Goal: Task Accomplishment & Management: Manage account settings

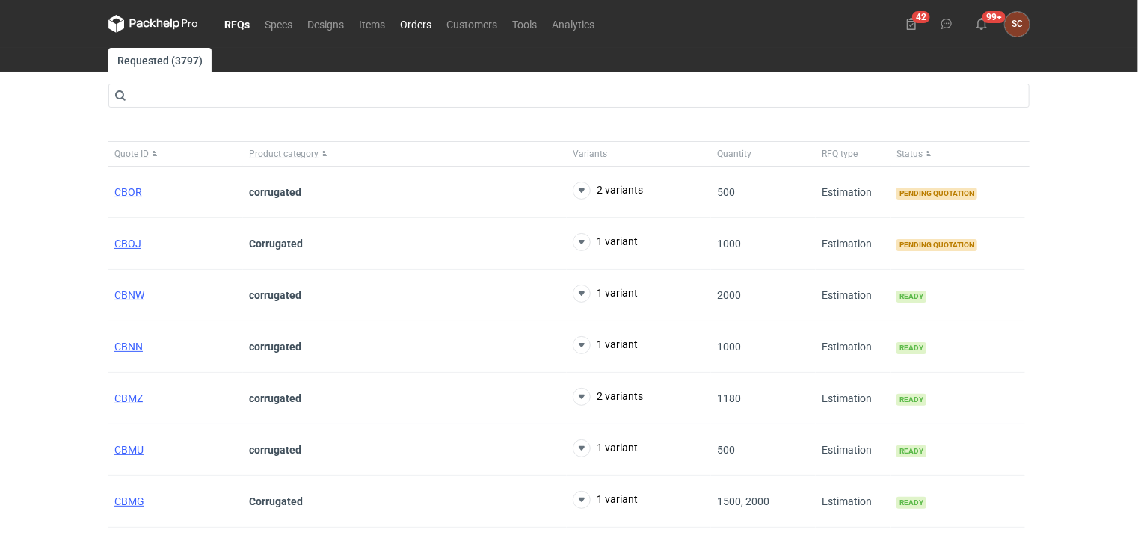
click at [425, 28] on link "Orders" at bounding box center [416, 24] width 46 height 18
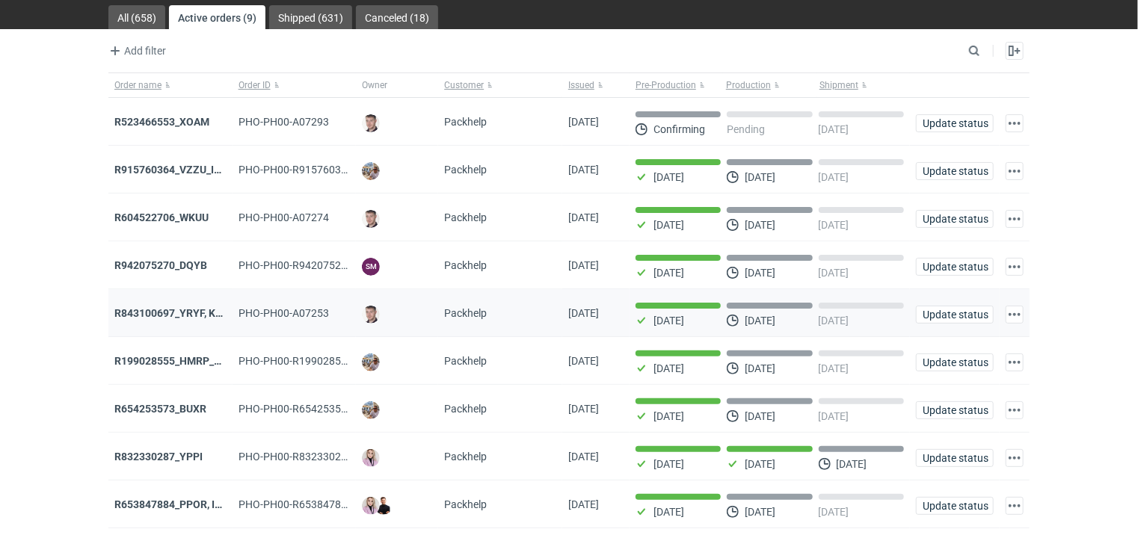
scroll to position [81, 0]
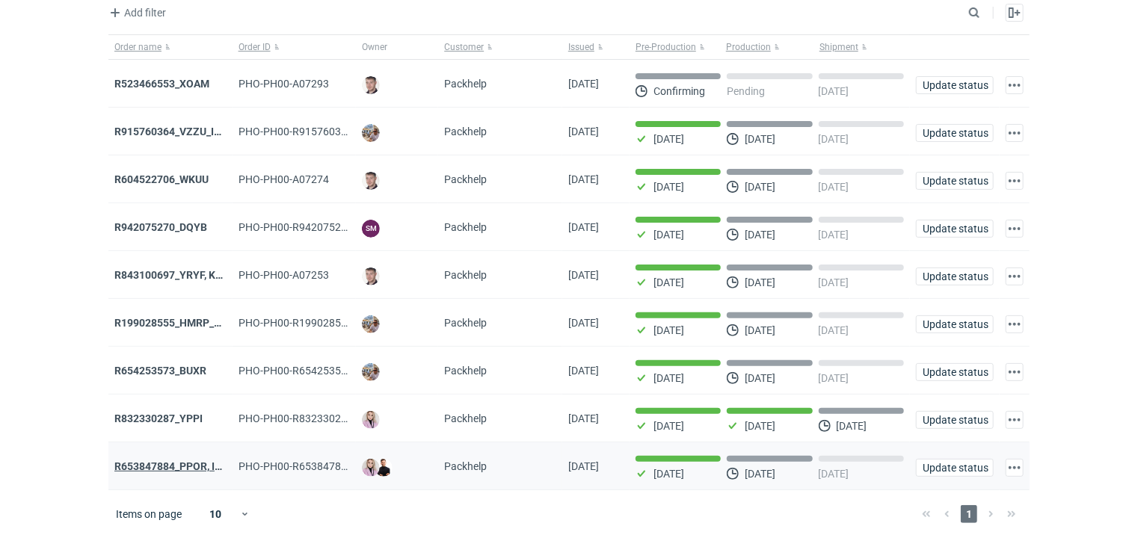
click at [191, 467] on strong "R653847884_PPOR, IDRT, RRRT" at bounding box center [189, 467] width 150 height 12
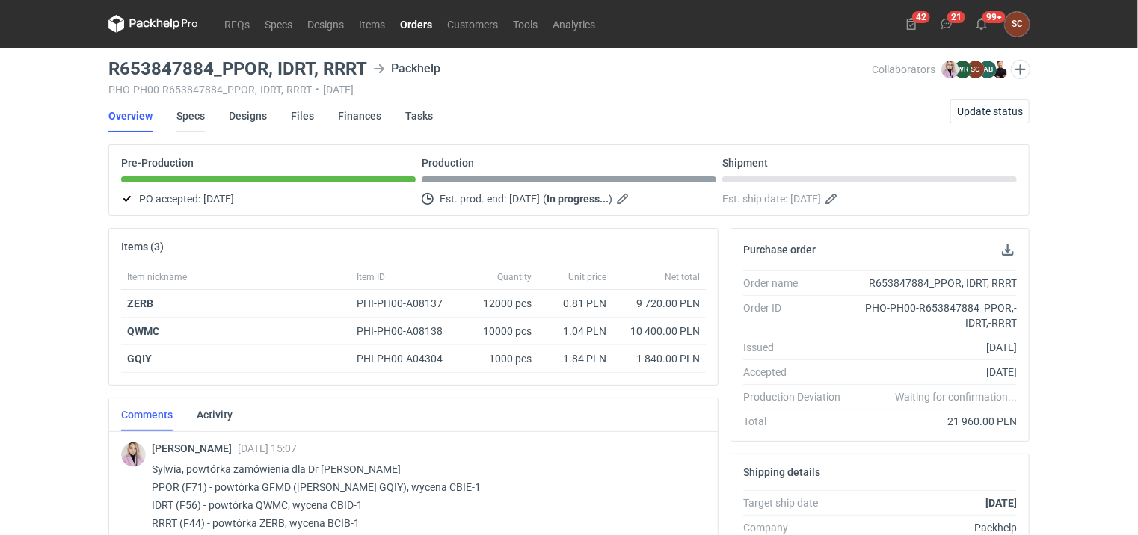
click at [193, 120] on link "Specs" at bounding box center [190, 115] width 28 height 33
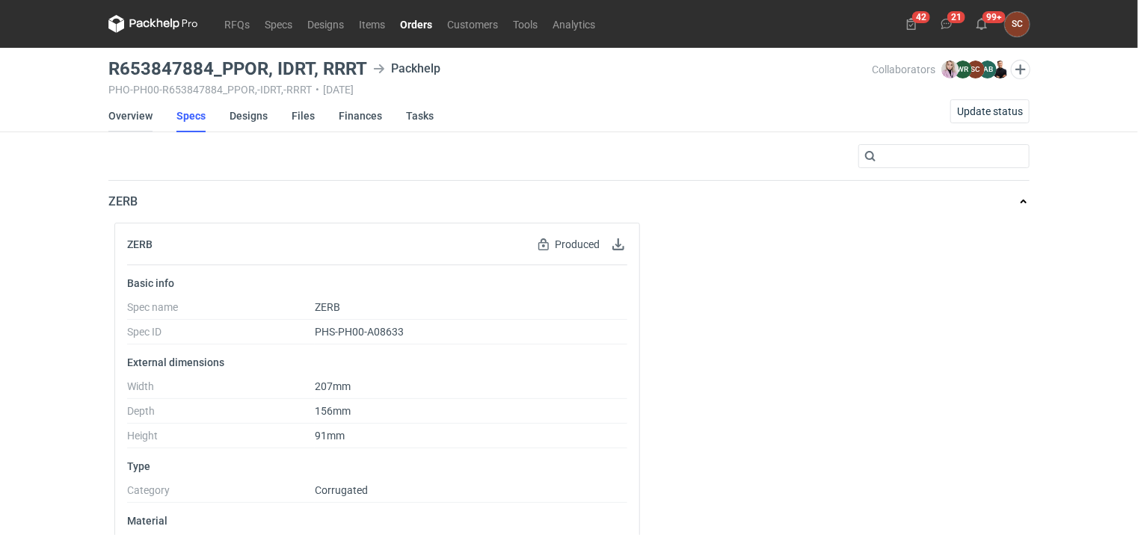
click at [138, 117] on link "Overview" at bounding box center [130, 115] width 44 height 33
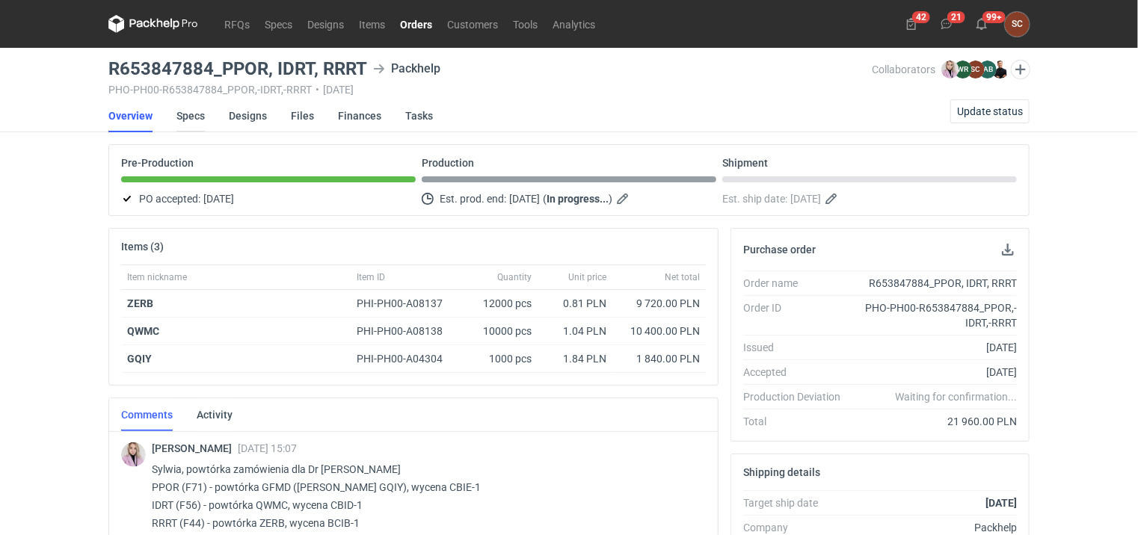
click at [189, 117] on link "Specs" at bounding box center [190, 115] width 28 height 33
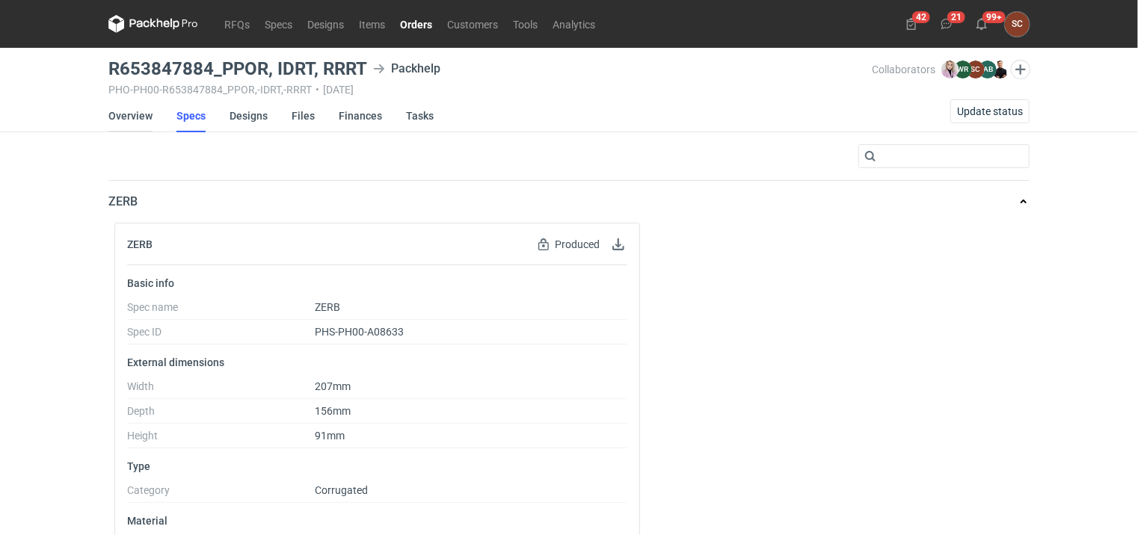
click at [133, 119] on link "Overview" at bounding box center [130, 115] width 44 height 33
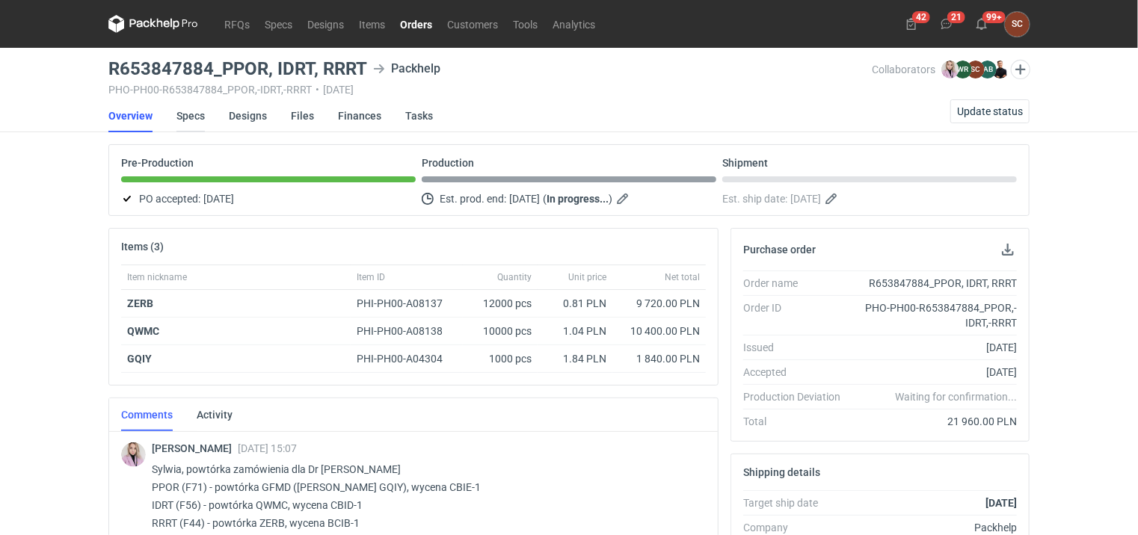
click at [195, 120] on link "Specs" at bounding box center [190, 115] width 28 height 33
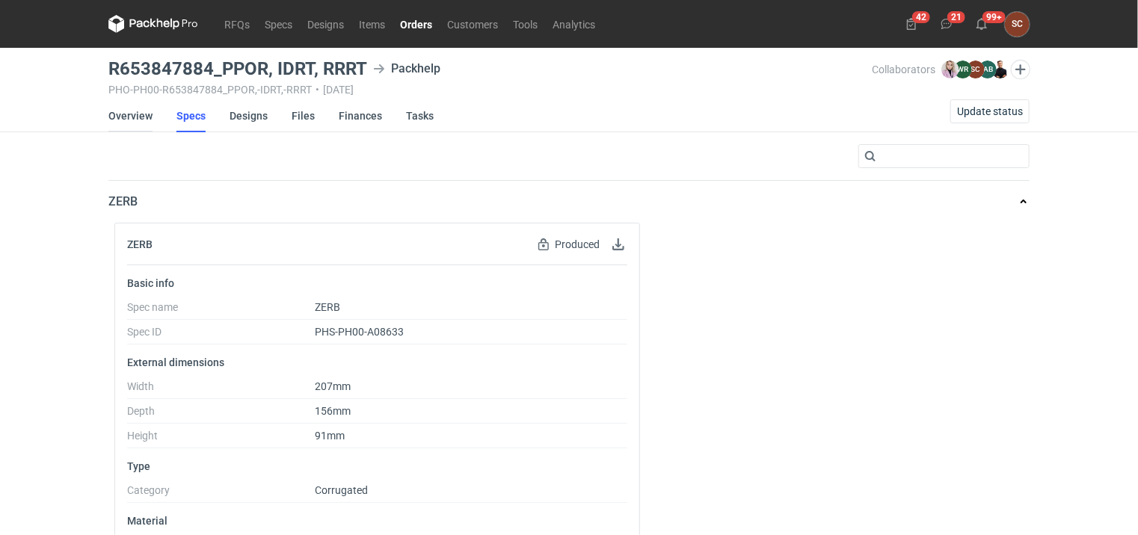
click at [129, 119] on link "Overview" at bounding box center [130, 115] width 44 height 33
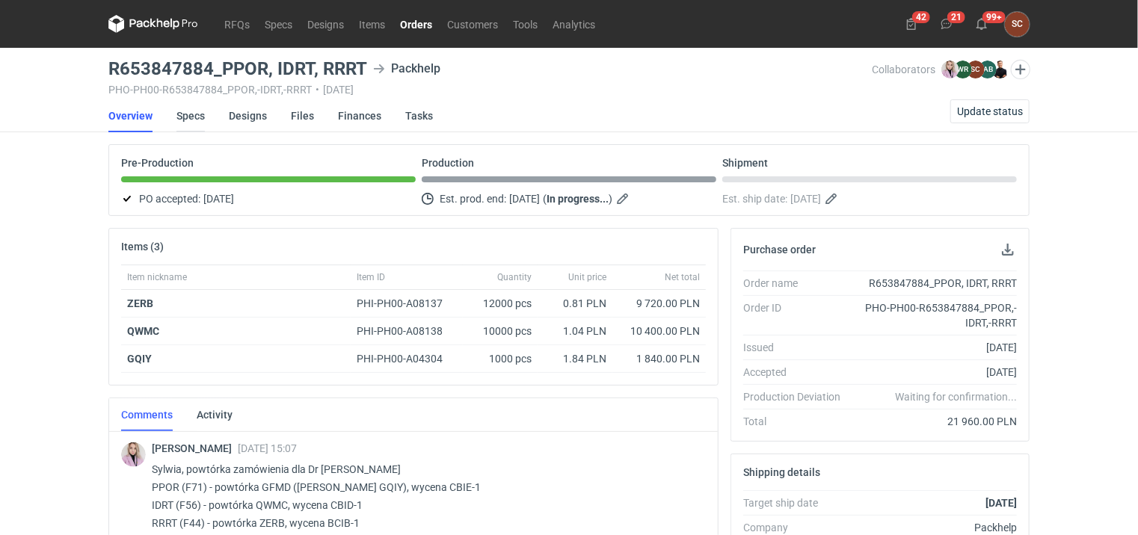
click at [197, 117] on link "Specs" at bounding box center [190, 115] width 28 height 33
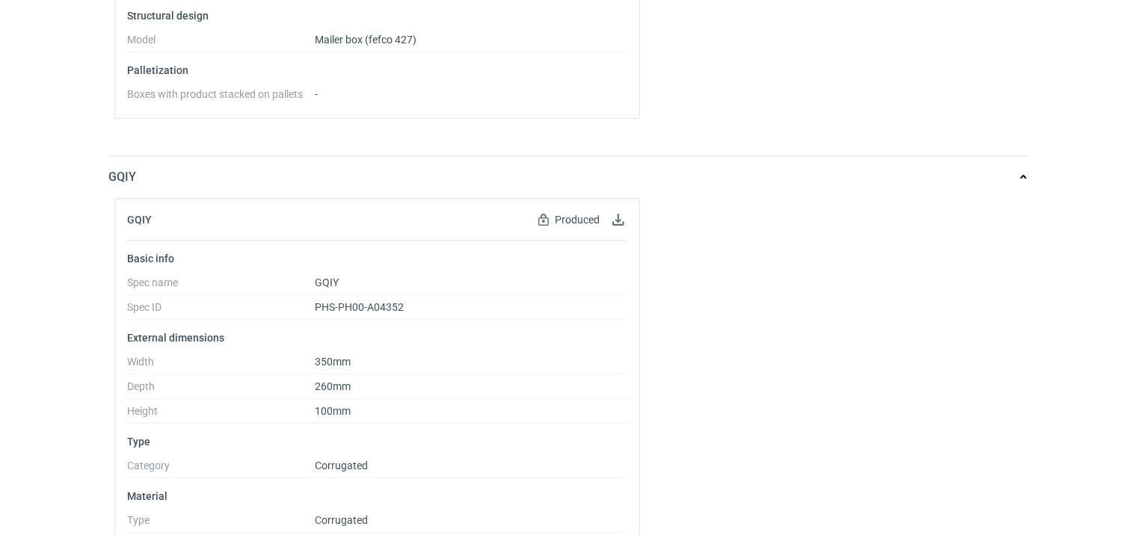
scroll to position [715, 0]
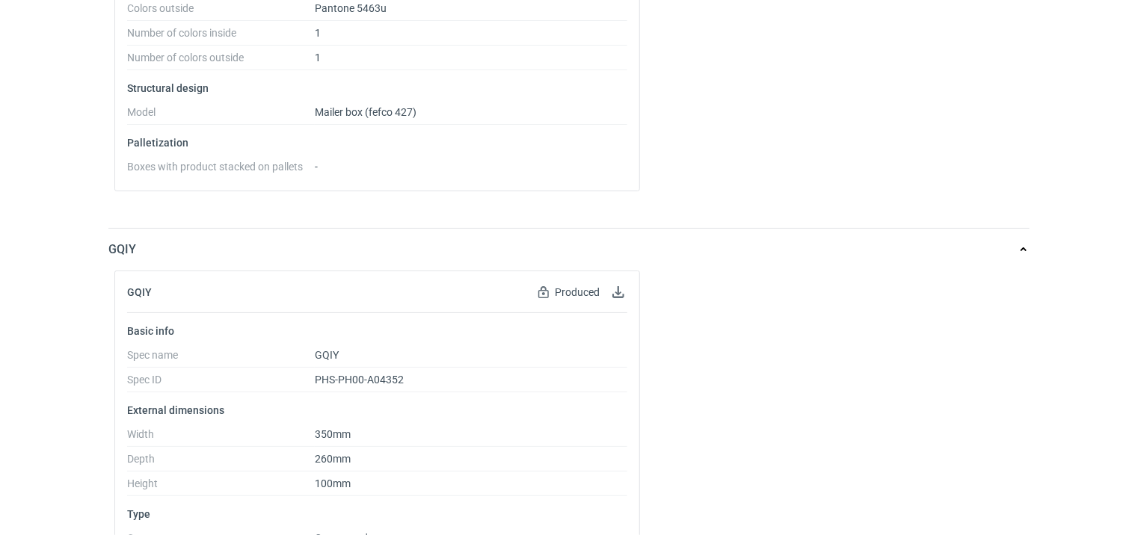
drag, startPoint x: 286, startPoint y: 286, endPoint x: 509, endPoint y: 258, distance: 225.3
click at [509, 258] on div "GQIY" at bounding box center [556, 250] width 897 height 42
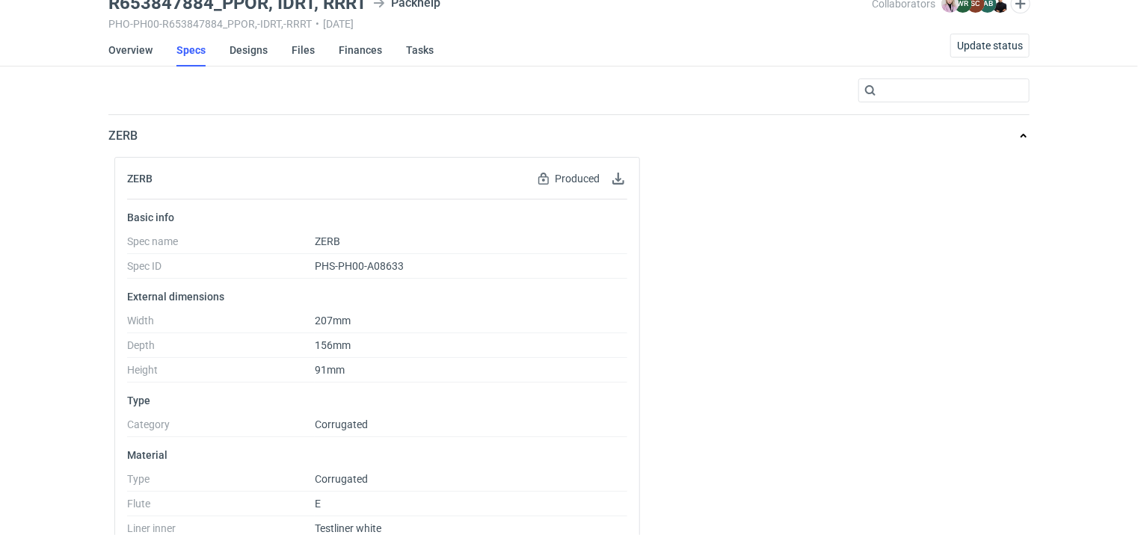
scroll to position [0, 0]
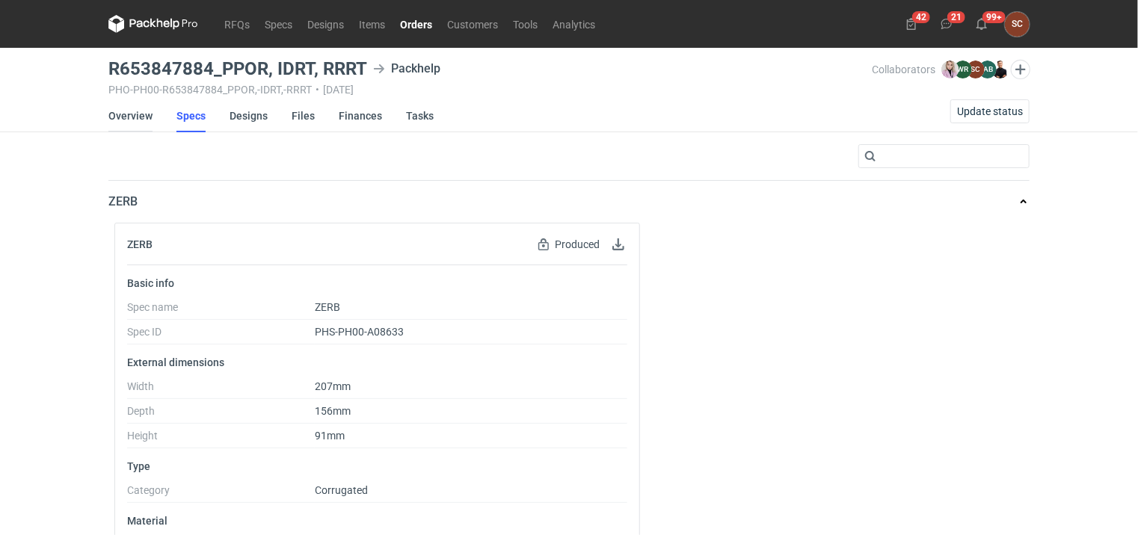
click at [135, 121] on link "Overview" at bounding box center [130, 115] width 44 height 33
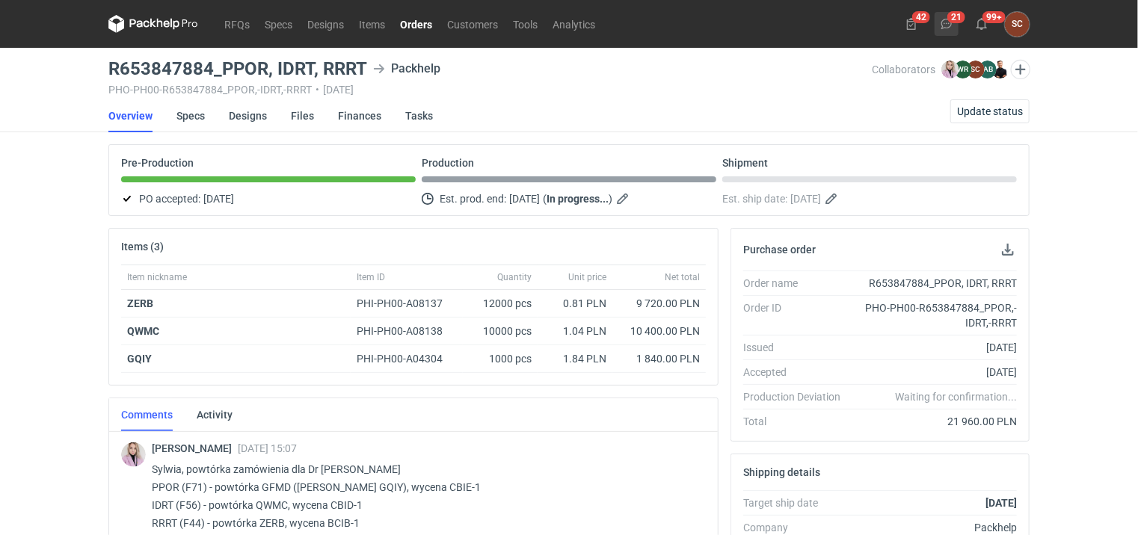
click at [948, 28] on icon at bounding box center [947, 24] width 12 height 12
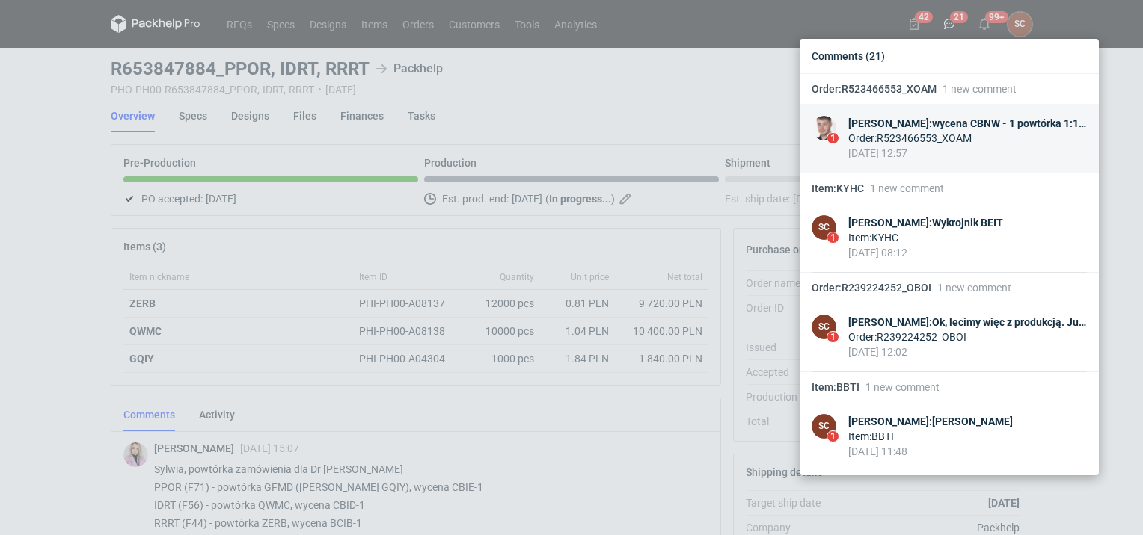
click at [953, 122] on div "Maciej Sikora : wycena CBNW - 1 powtórka 1:1 PAHI" at bounding box center [967, 123] width 239 height 15
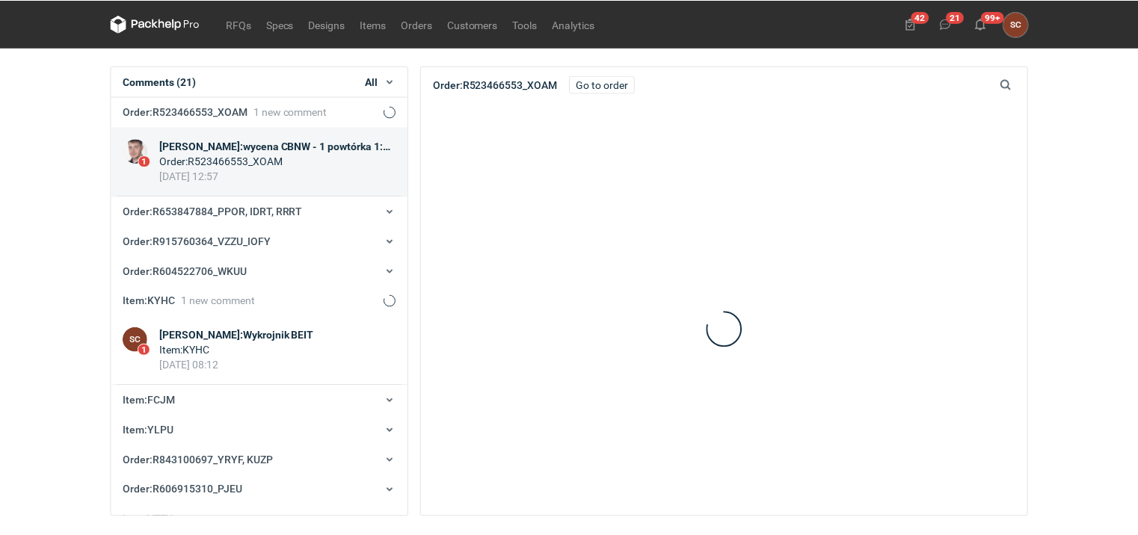
scroll to position [30, 0]
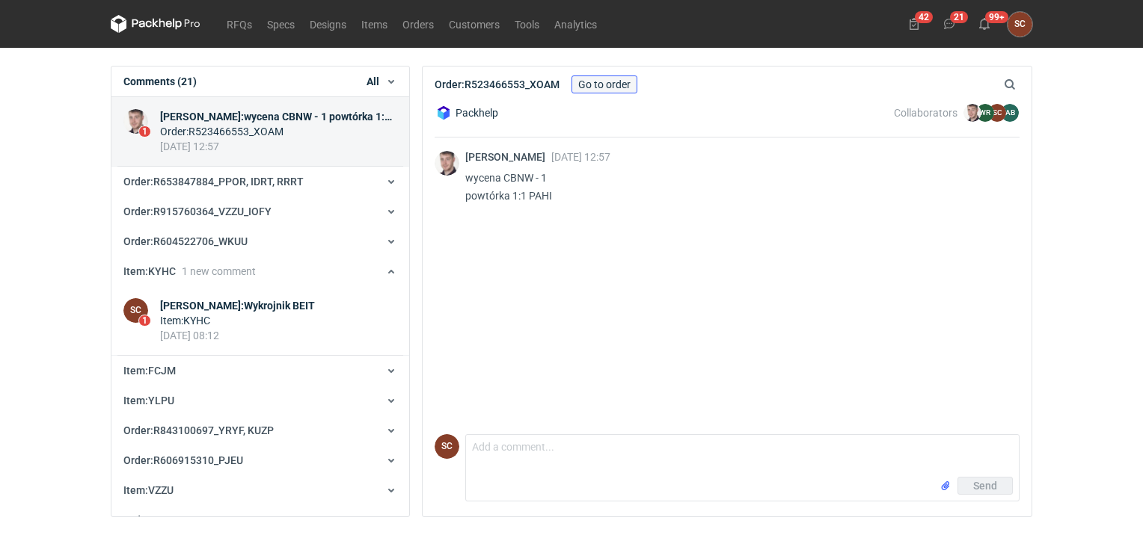
click at [592, 84] on link "Go to order" at bounding box center [604, 85] width 66 height 18
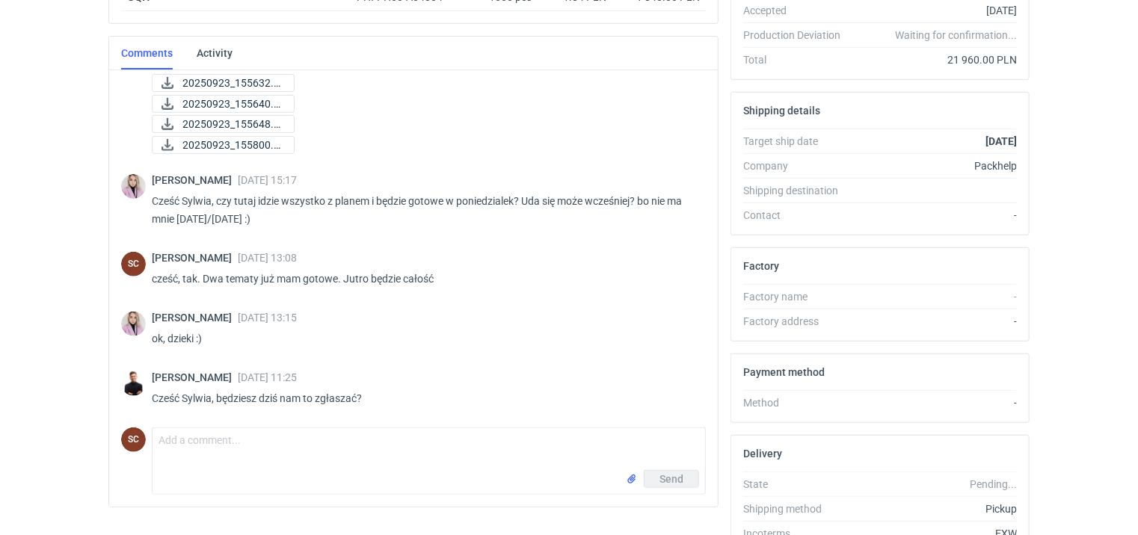
scroll to position [436, 0]
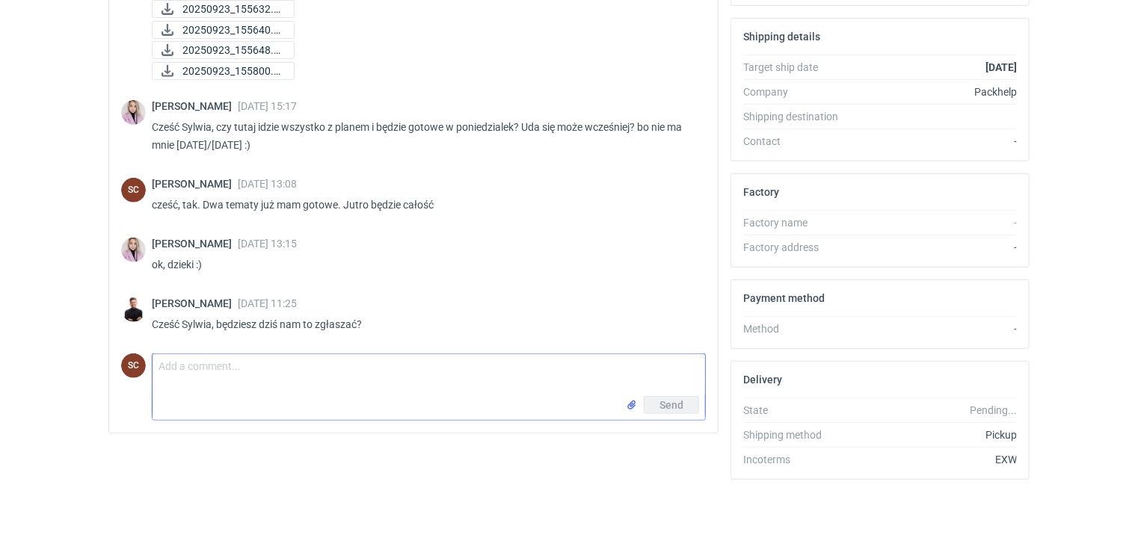
click at [288, 378] on textarea "Comment message" at bounding box center [429, 375] width 553 height 42
type textarea "Tak"
click at [670, 404] on span "Send" at bounding box center [672, 405] width 24 height 10
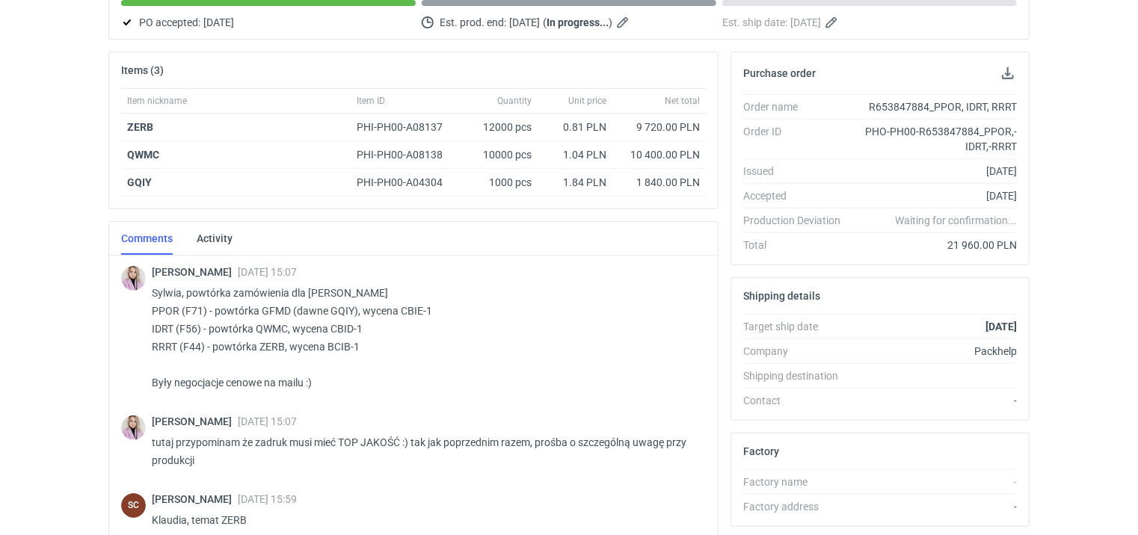
scroll to position [0, 0]
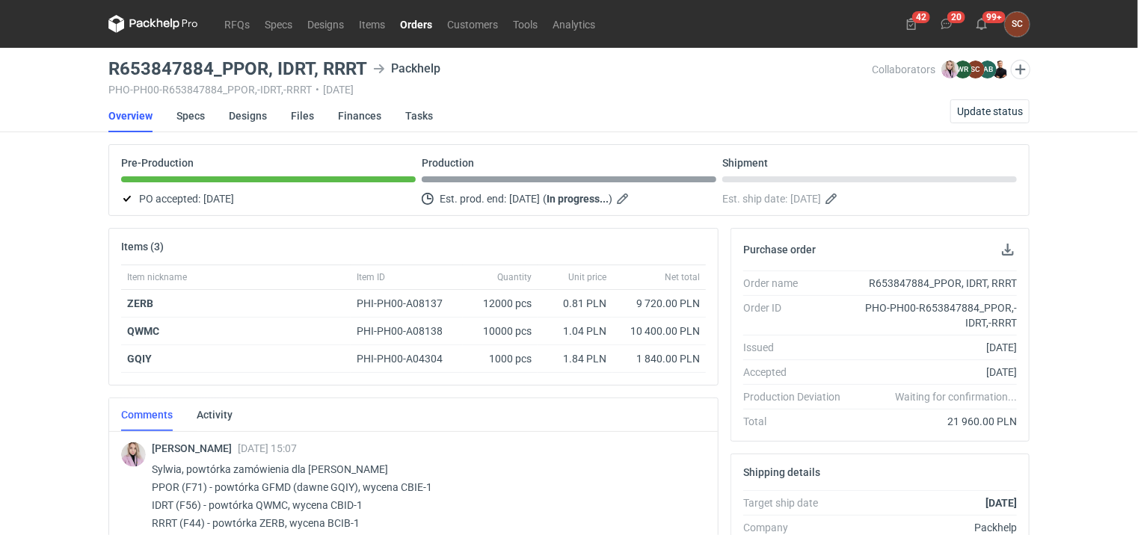
click at [415, 24] on link "Orders" at bounding box center [416, 24] width 47 height 18
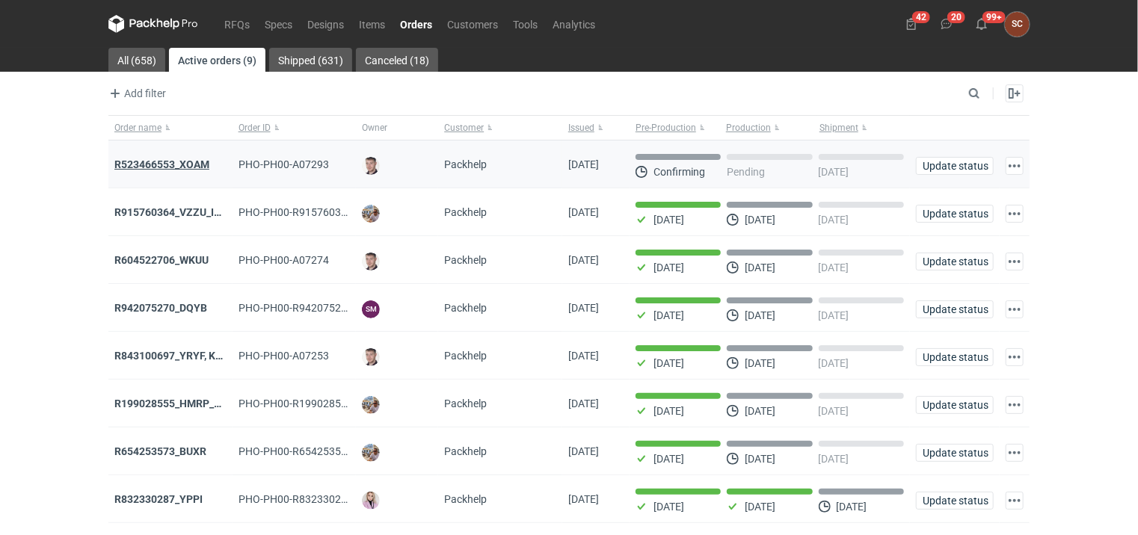
click at [191, 165] on strong "R523466553_XOAM" at bounding box center [161, 165] width 95 height 12
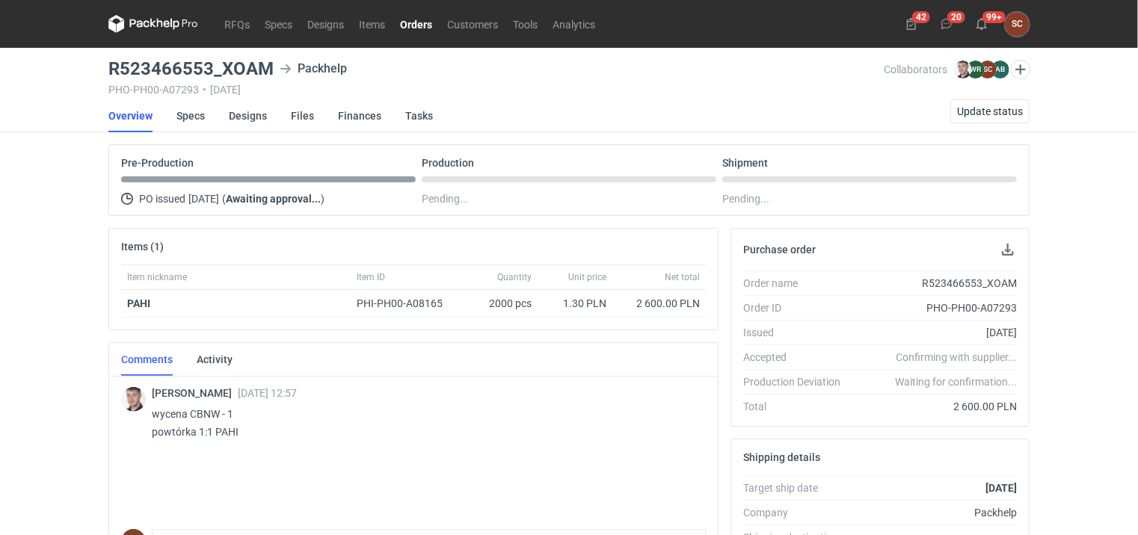
click at [408, 19] on link "Orders" at bounding box center [416, 24] width 47 height 18
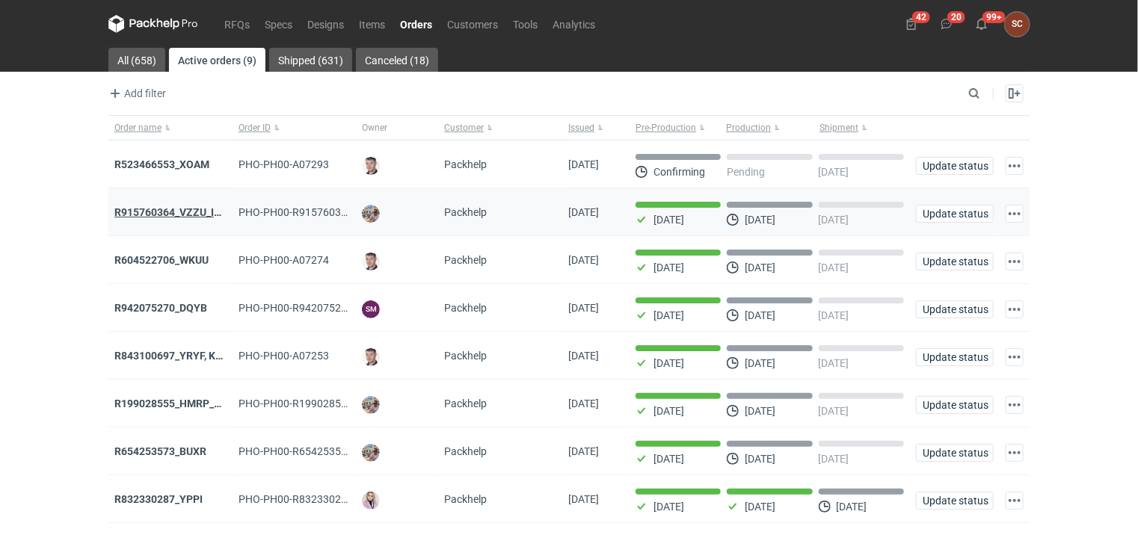
click at [181, 215] on strong "R915760364_VZZU_IOFY" at bounding box center [174, 212] width 120 height 12
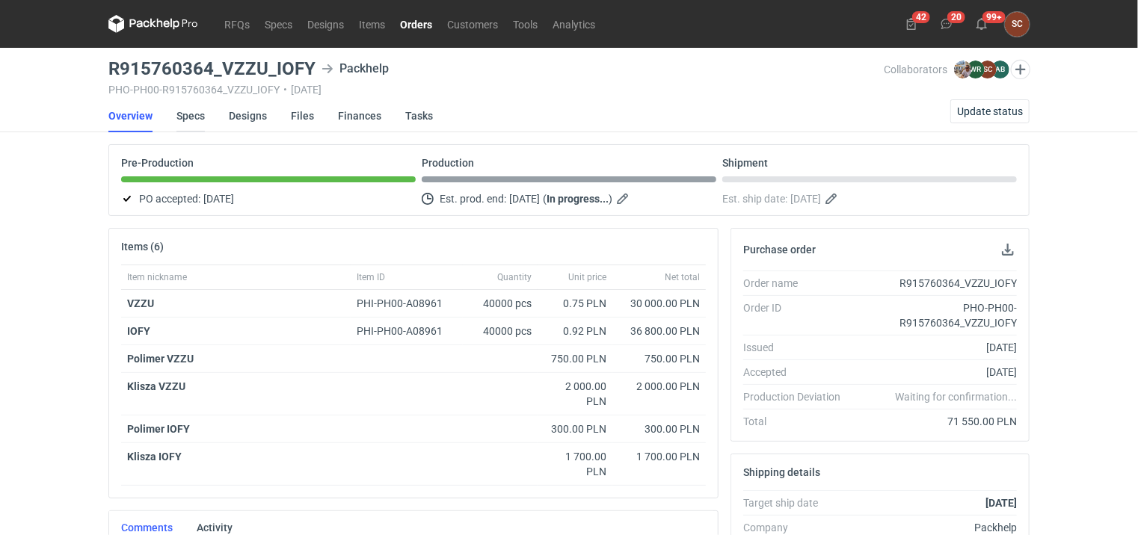
click at [198, 120] on link "Specs" at bounding box center [190, 115] width 28 height 33
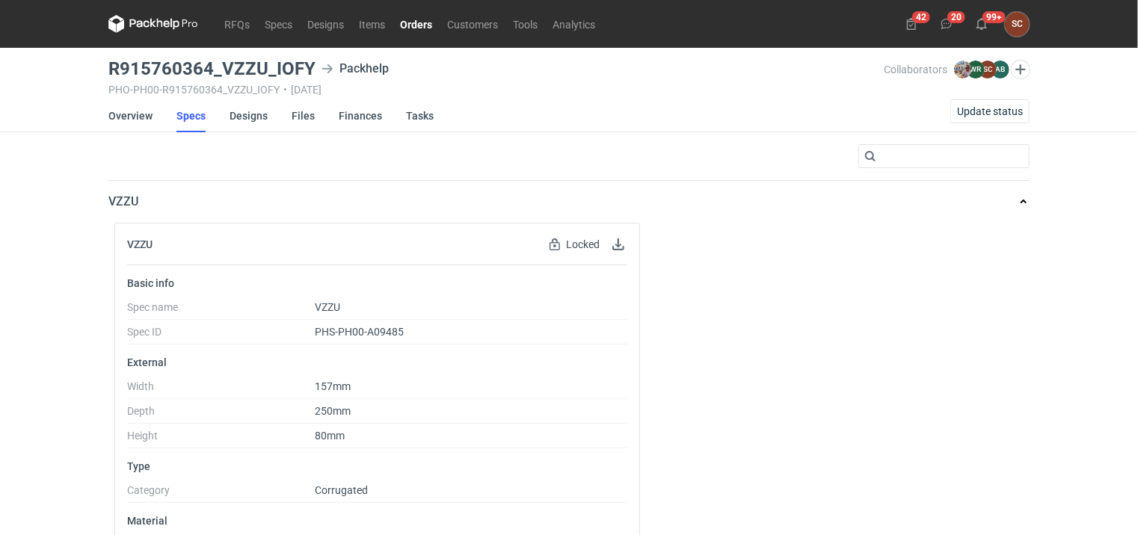
click at [415, 28] on link "Orders" at bounding box center [416, 24] width 47 height 18
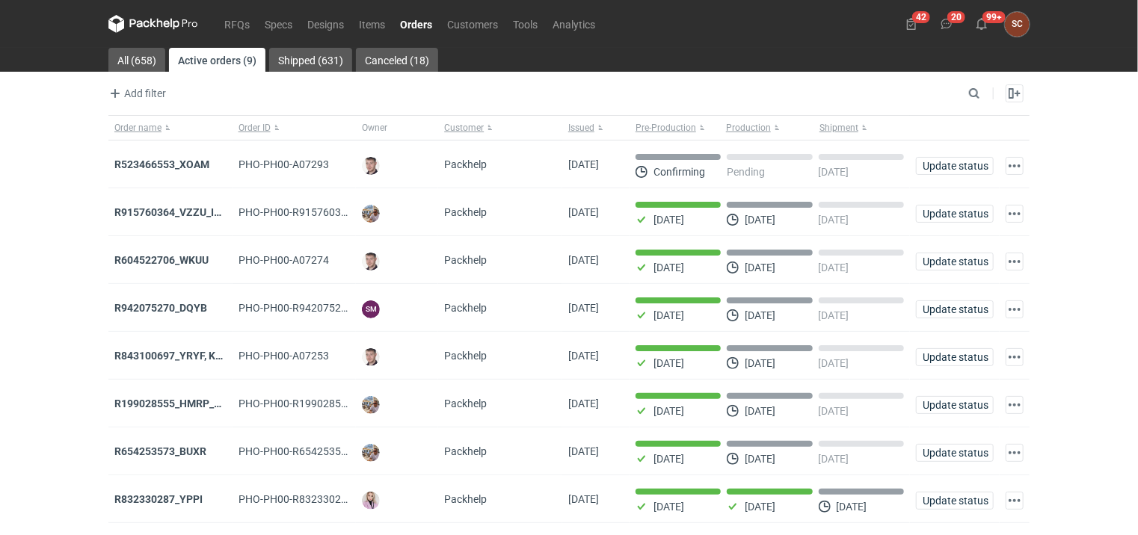
click at [152, 165] on strong "R523466553_XOAM" at bounding box center [161, 165] width 95 height 12
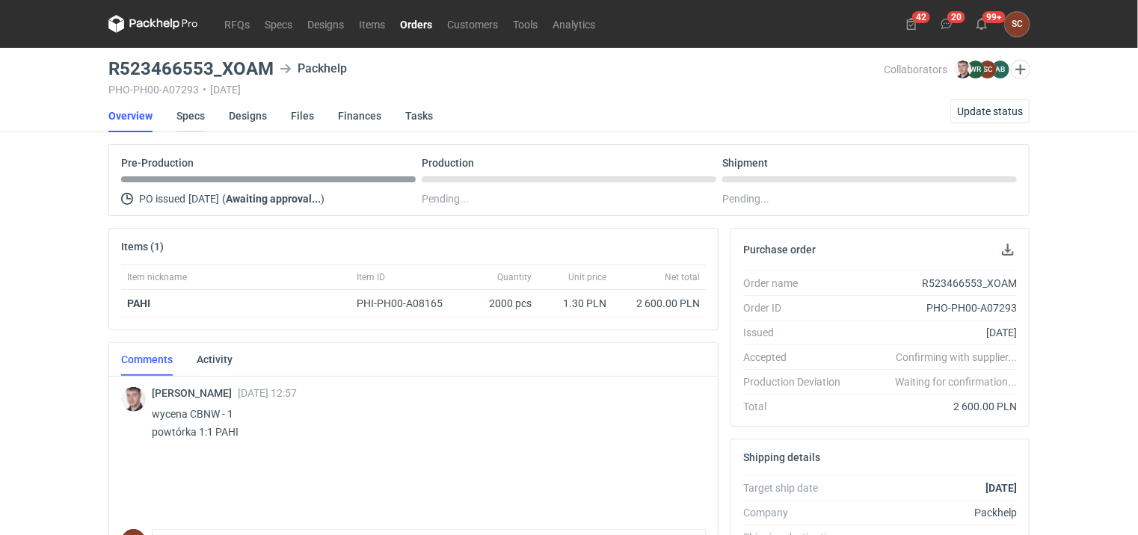
click at [195, 117] on link "Specs" at bounding box center [190, 115] width 28 height 33
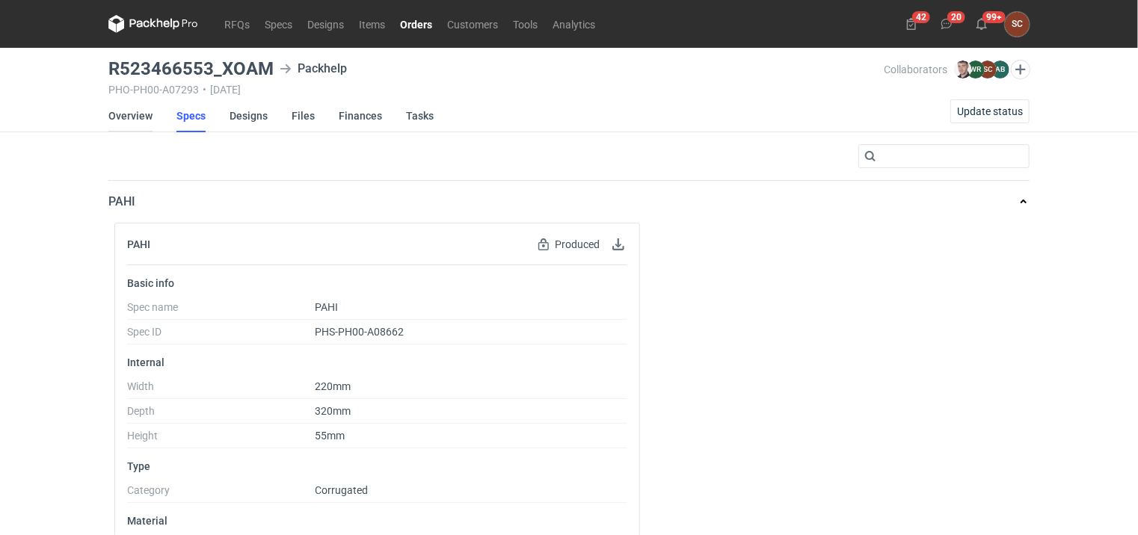
click at [121, 113] on link "Overview" at bounding box center [130, 115] width 44 height 33
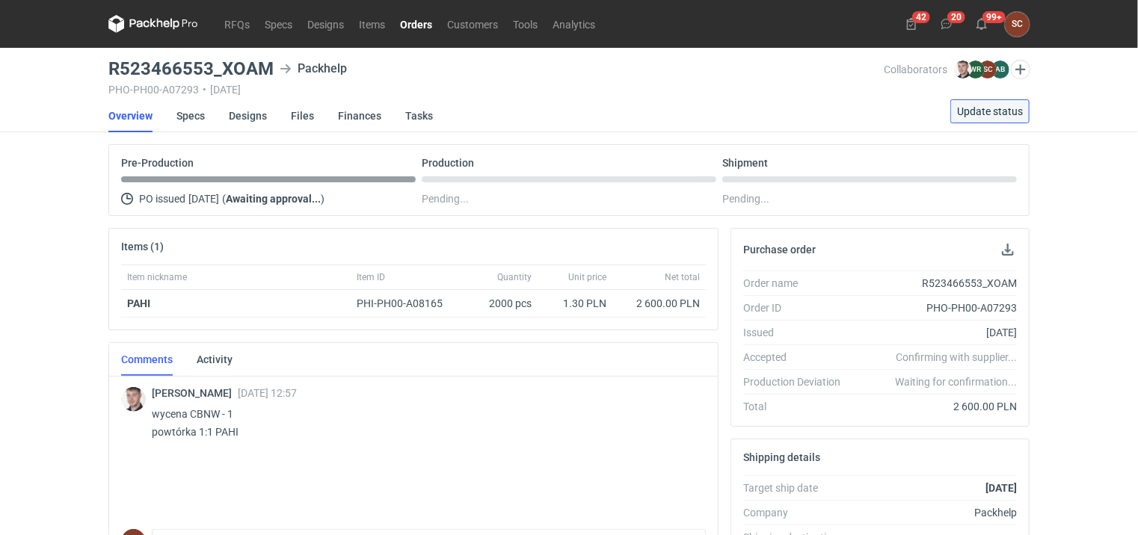
click at [1009, 102] on button "Update status" at bounding box center [990, 111] width 79 height 24
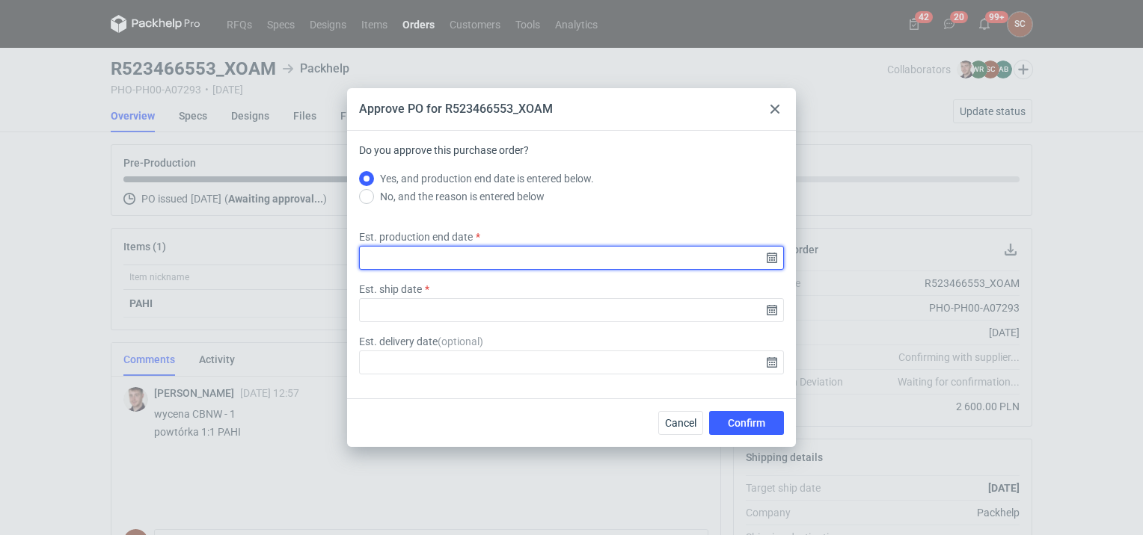
click at [775, 260] on input "Est. production end date" at bounding box center [571, 258] width 425 height 24
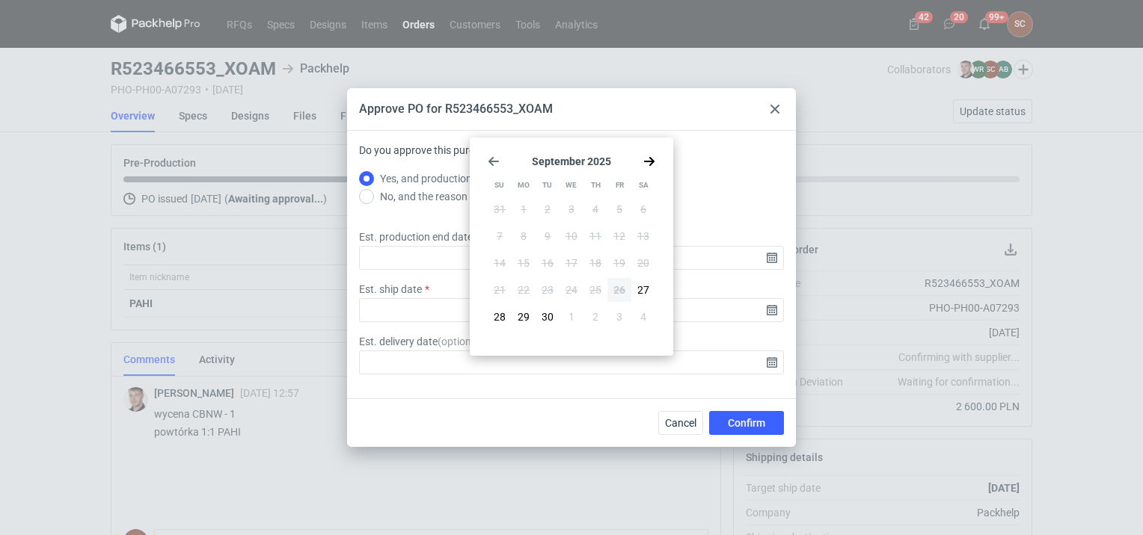
click at [645, 162] on use "Go forward 1 month" at bounding box center [649, 161] width 10 height 9
click at [625, 268] on button "17" at bounding box center [619, 263] width 24 height 24
type input "[DATE]"
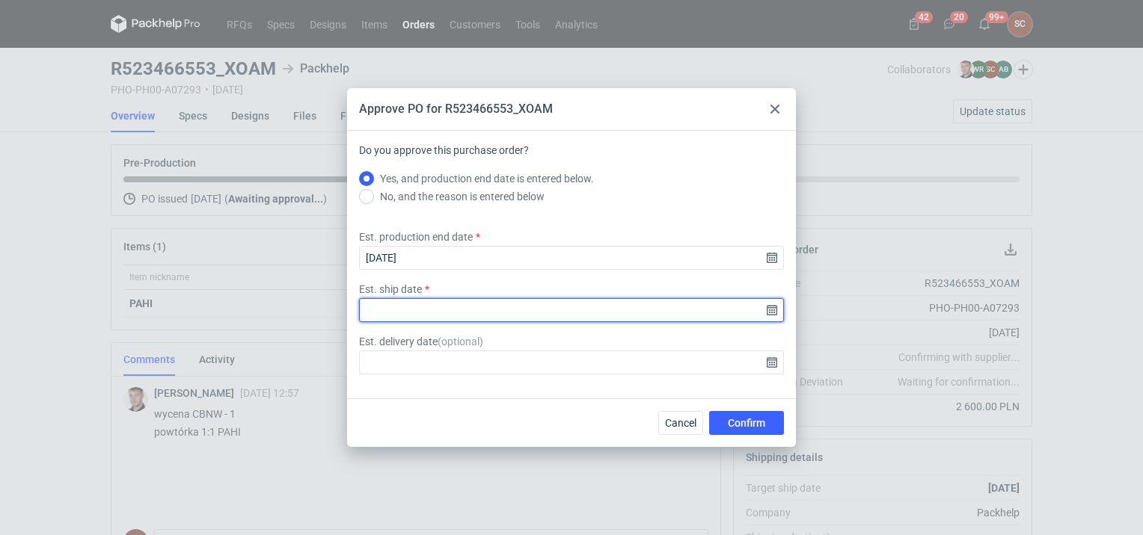
click at [766, 312] on input "Est. ship date" at bounding box center [571, 310] width 425 height 24
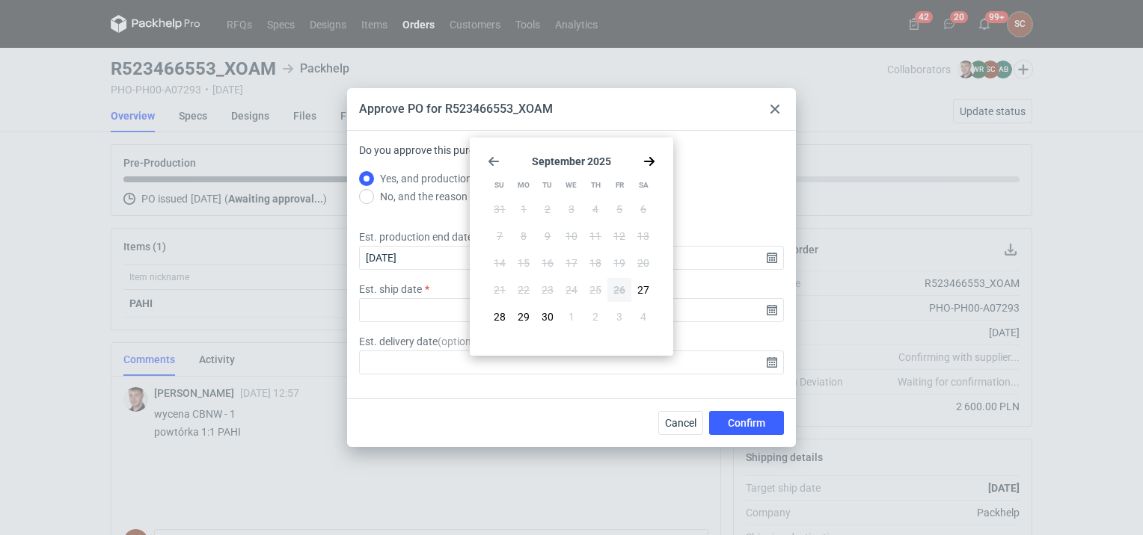
click at [643, 159] on icon "Go forward 1 month" at bounding box center [649, 162] width 12 height 12
click at [615, 268] on span "17" at bounding box center [619, 263] width 12 height 15
type input "[DATE]"
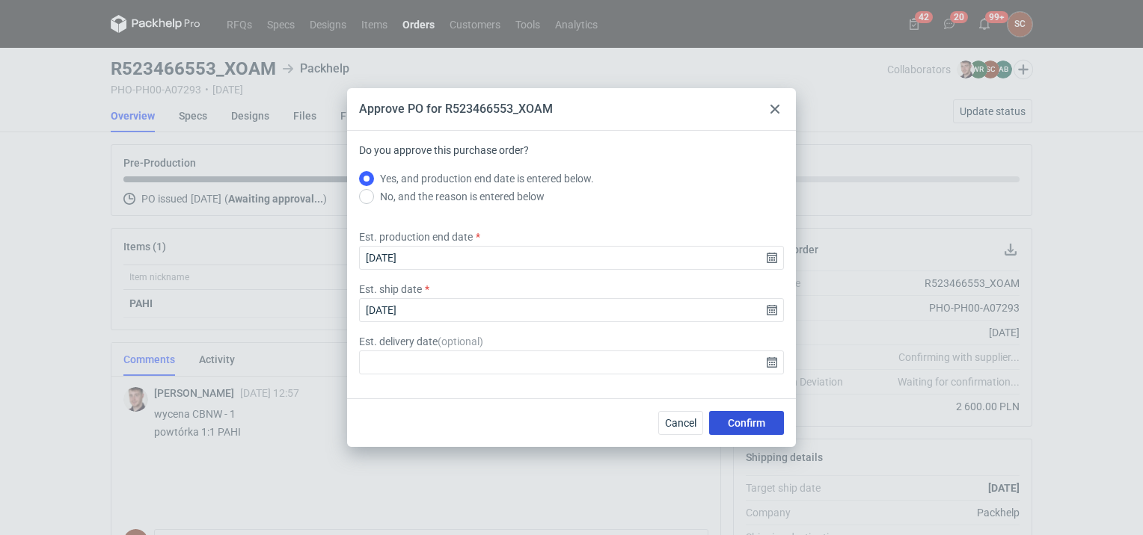
click at [727, 421] on button "Confirm" at bounding box center [746, 423] width 75 height 24
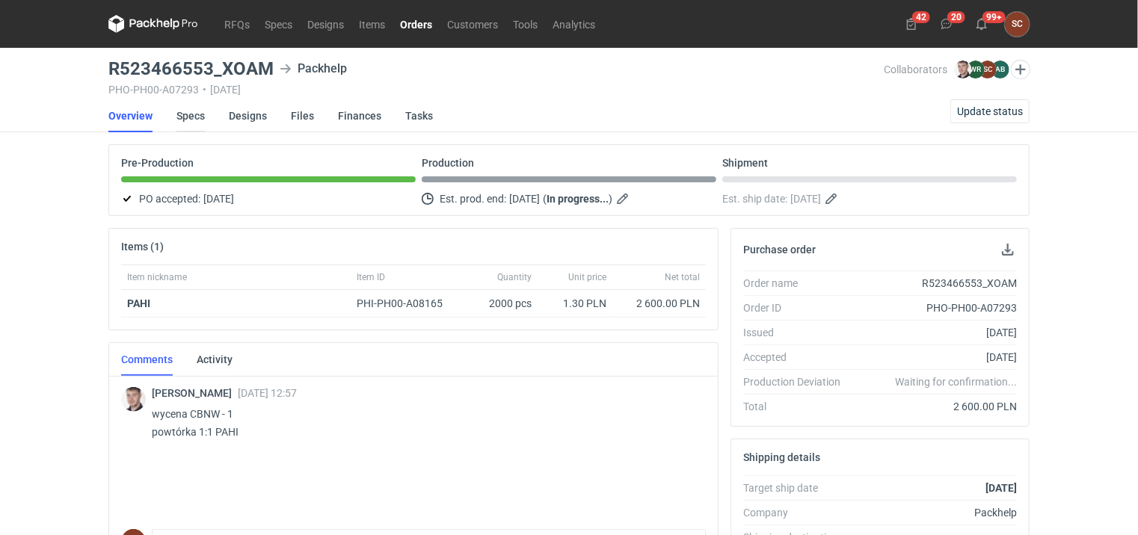
click at [192, 117] on link "Specs" at bounding box center [190, 115] width 28 height 33
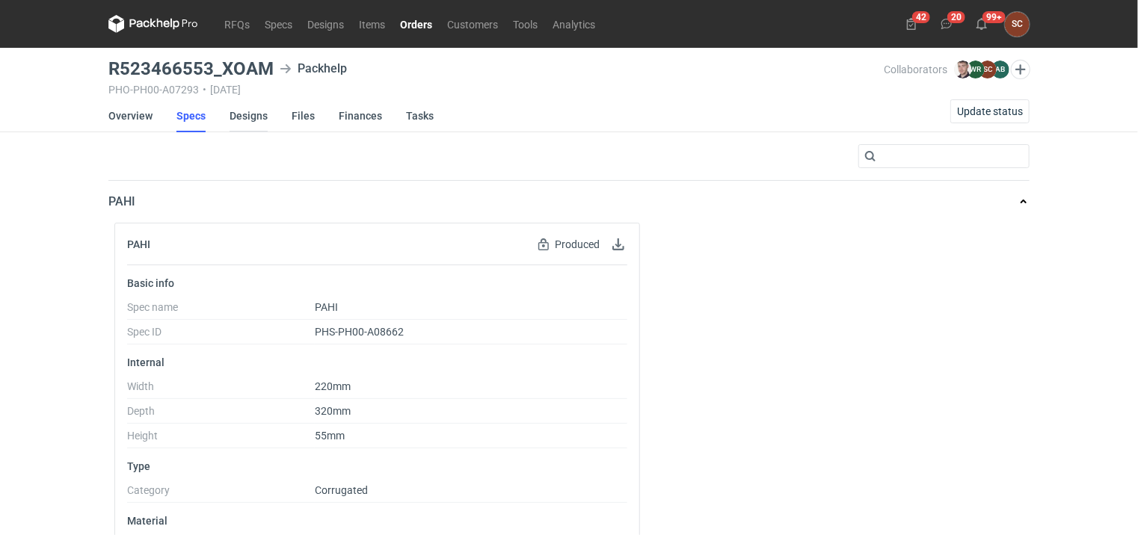
click at [263, 114] on link "Designs" at bounding box center [249, 115] width 38 height 33
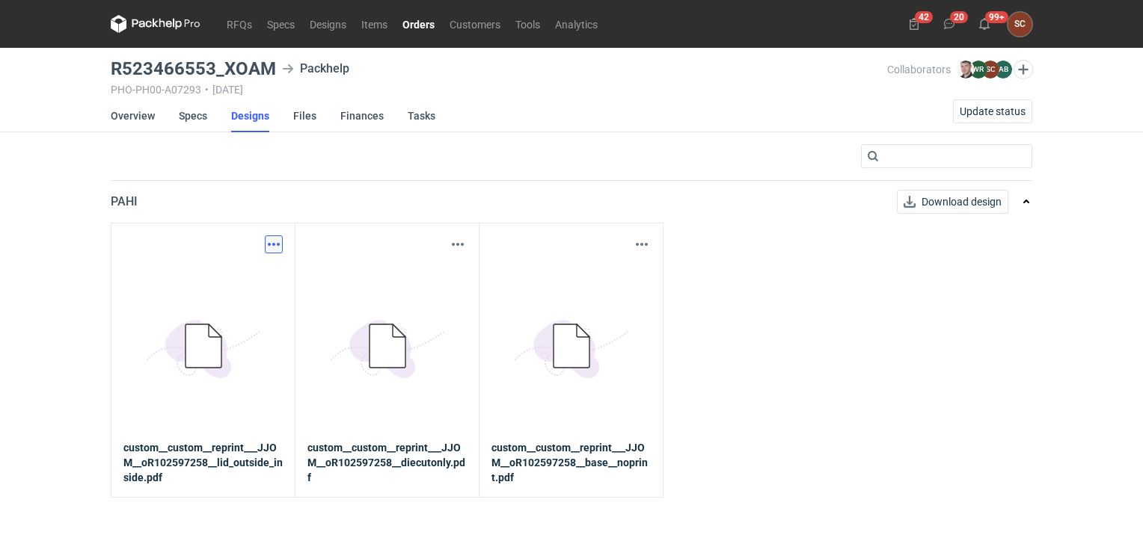
click at [278, 242] on button "button" at bounding box center [274, 245] width 18 height 18
click at [239, 272] on link "Download design part" at bounding box center [208, 277] width 138 height 24
click at [459, 239] on button "button" at bounding box center [458, 245] width 18 height 18
click at [405, 278] on link "Download design part" at bounding box center [392, 277] width 138 height 24
click at [643, 242] on button "button" at bounding box center [642, 245] width 18 height 18
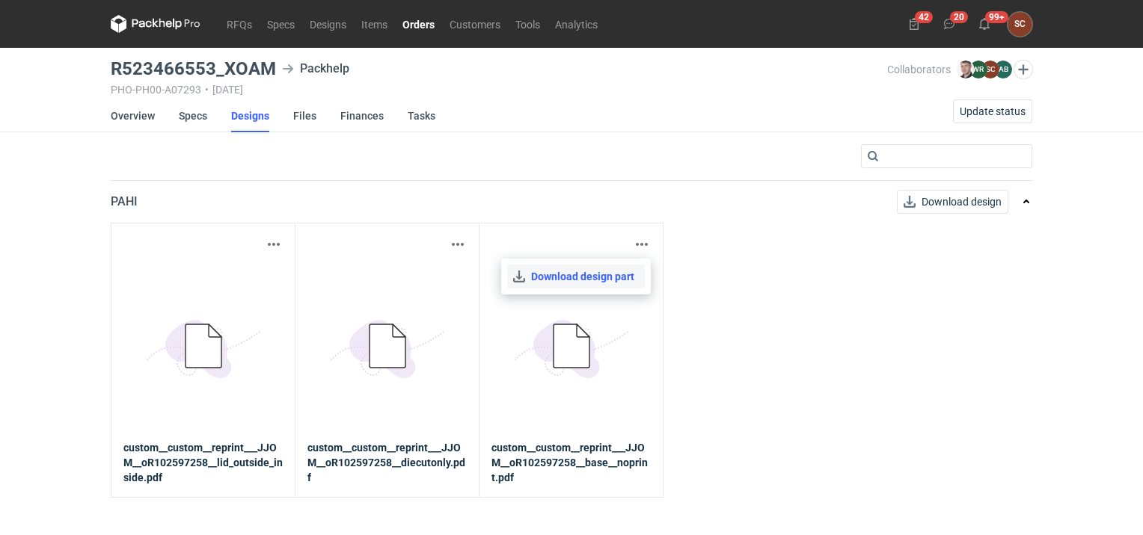
click at [564, 273] on link "Download design part" at bounding box center [576, 277] width 138 height 24
